Goal: Task Accomplishment & Management: Manage account settings

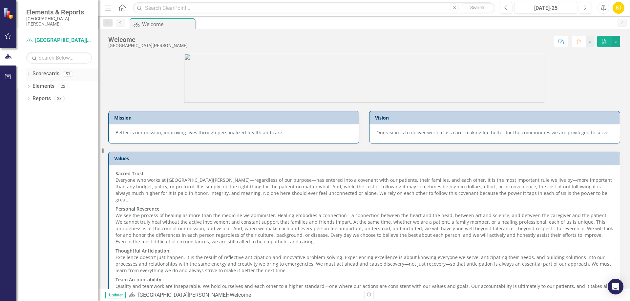
click at [28, 73] on icon "Dropdown" at bounding box center [28, 75] width 5 height 4
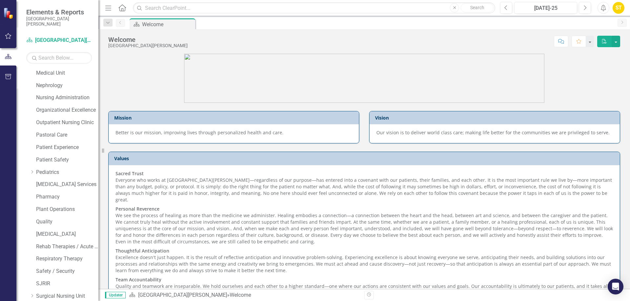
scroll to position [394, 0]
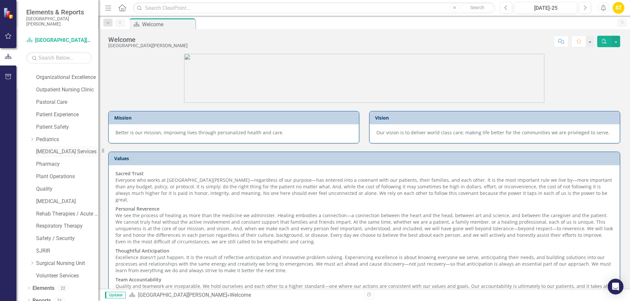
click at [54, 149] on link "[MEDICAL_DATA] Services" at bounding box center [67, 152] width 62 height 8
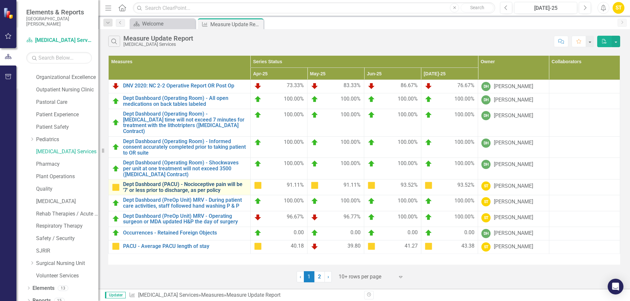
click at [167, 184] on link "Dept Dashboard (PACU) - Nocioceptive pain will be '7' or less prior to discharg…" at bounding box center [185, 187] width 124 height 11
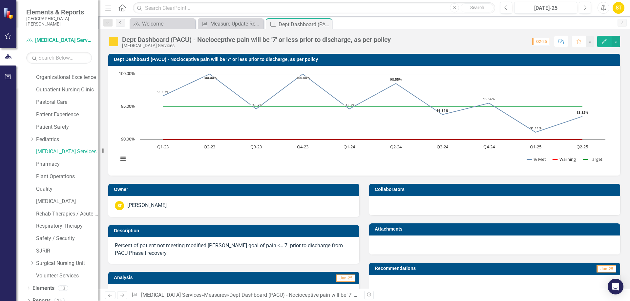
scroll to position [154, 0]
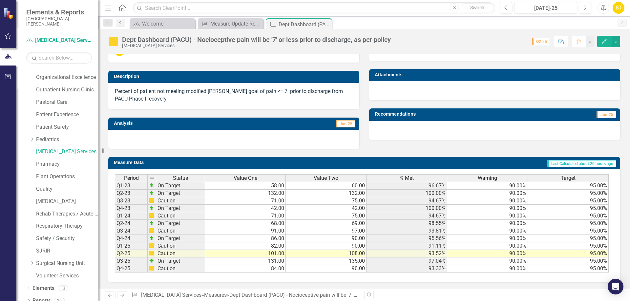
click at [278, 263] on td "131.00" at bounding box center [245, 262] width 81 height 8
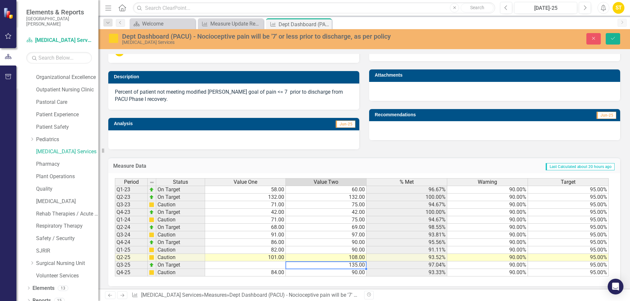
click at [364, 267] on td "135.00" at bounding box center [326, 266] width 81 height 8
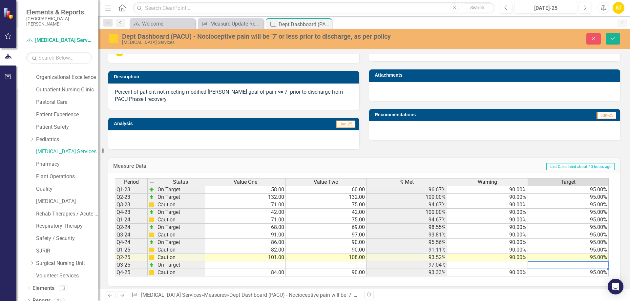
click at [279, 272] on td "84.00" at bounding box center [245, 273] width 81 height 8
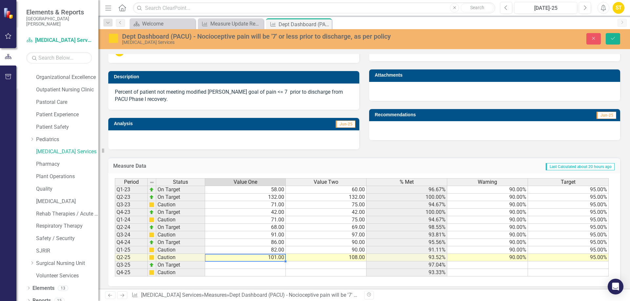
click at [270, 260] on td "101.00" at bounding box center [245, 258] width 81 height 8
click at [611, 39] on icon "submit" at bounding box center [613, 38] width 4 height 3
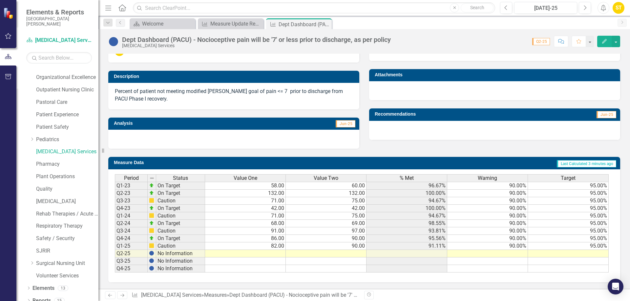
click at [280, 252] on td at bounding box center [245, 254] width 81 height 8
click at [339, 254] on td at bounding box center [326, 254] width 81 height 8
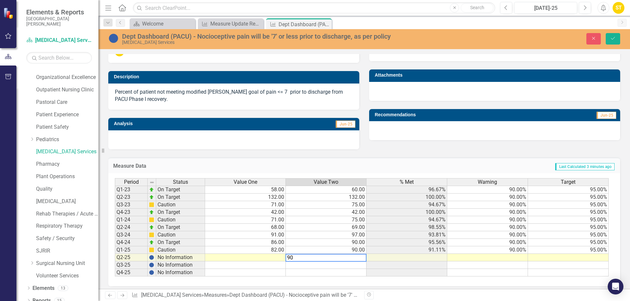
type textarea "90"
click at [278, 258] on td at bounding box center [245, 258] width 81 height 8
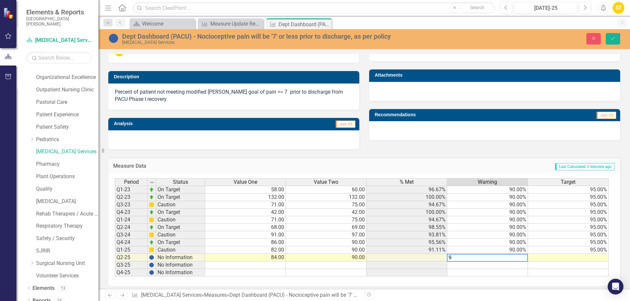
type textarea "90"
type textarea "95"
click at [612, 40] on icon "Save" at bounding box center [613, 38] width 6 height 5
